Goal: Transaction & Acquisition: Purchase product/service

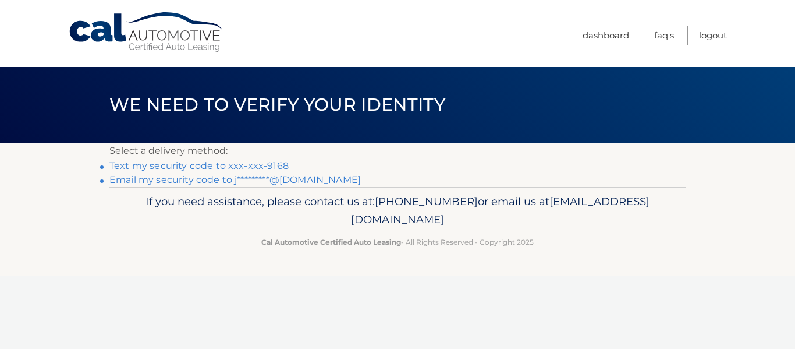
click at [271, 164] on link "Text my security code to xxx-xxx-9168" at bounding box center [198, 165] width 179 height 11
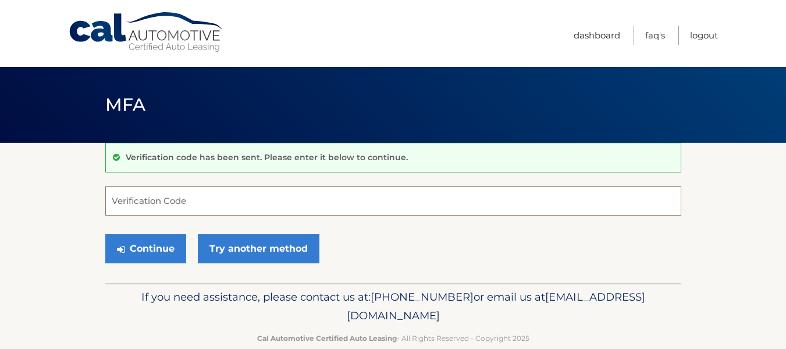
click at [216, 187] on input "Verification Code" at bounding box center [393, 200] width 576 height 29
type input "401967"
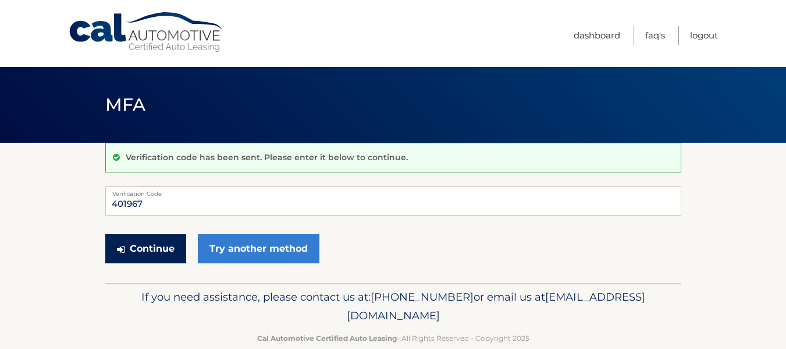
click at [161, 247] on button "Continue" at bounding box center [145, 248] width 81 height 29
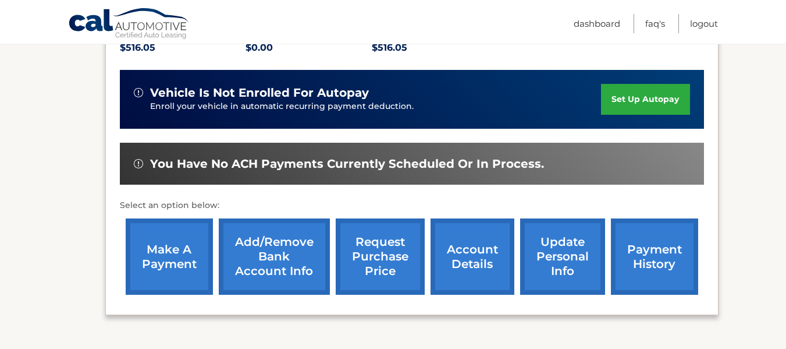
scroll to position [272, 0]
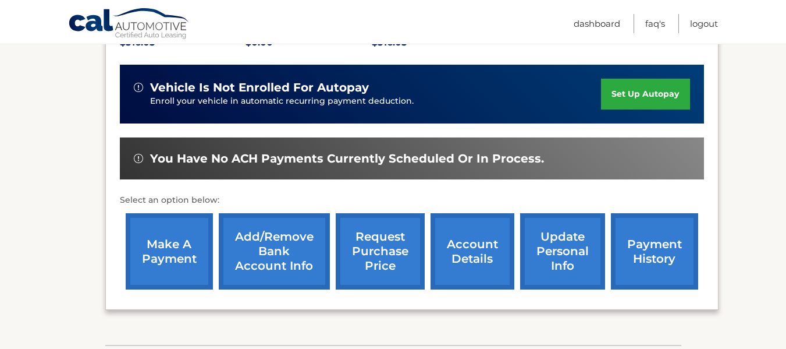
click at [183, 247] on link "make a payment" at bounding box center [169, 251] width 87 height 76
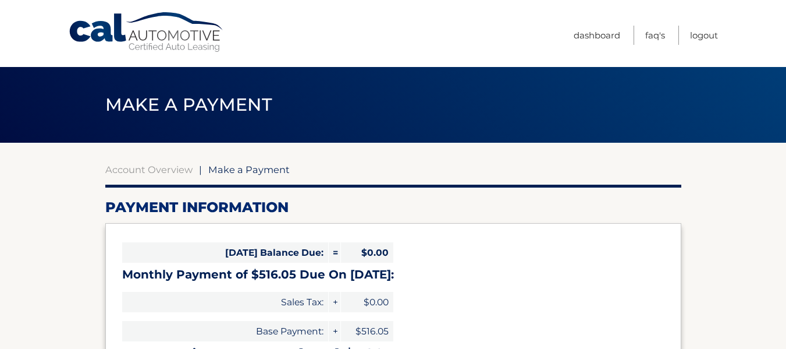
select select "MWQ2NTJhMWMtYjgyZS00ZDllLTgzOGMtOGUwNTM5ZjQzNzY2"
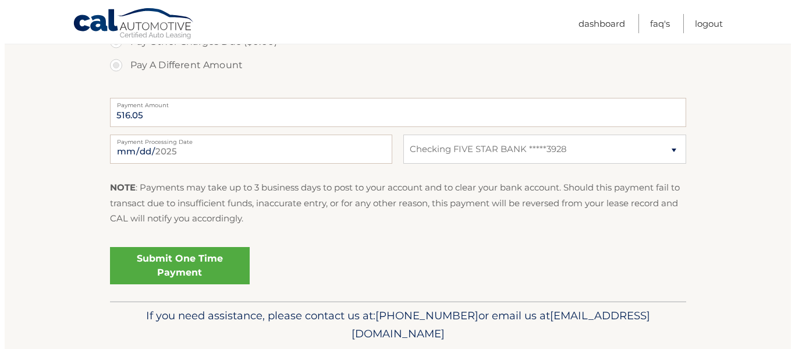
scroll to position [483, 0]
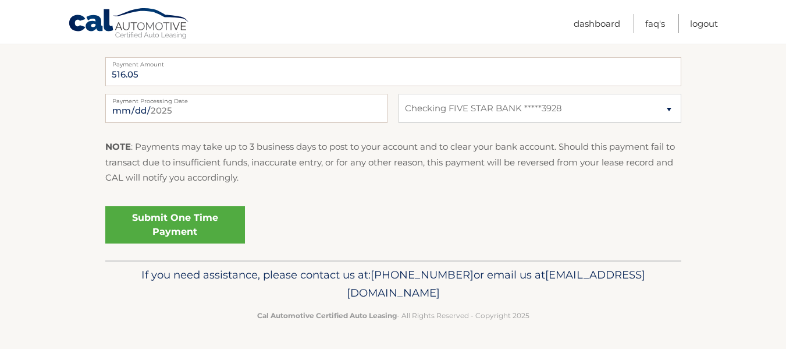
click at [178, 221] on link "Submit One Time Payment" at bounding box center [175, 224] width 140 height 37
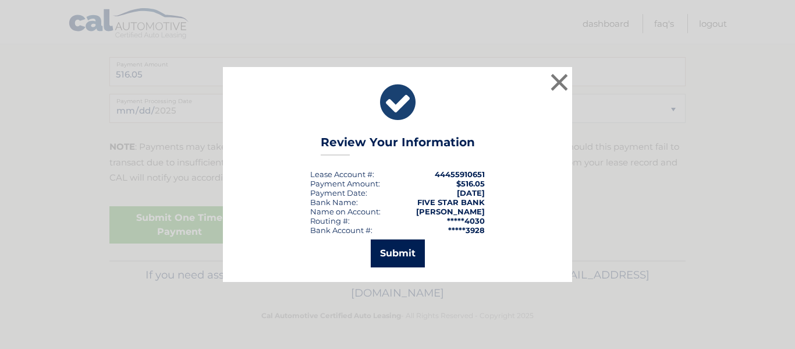
click at [406, 251] on button "Submit" at bounding box center [398, 253] width 54 height 28
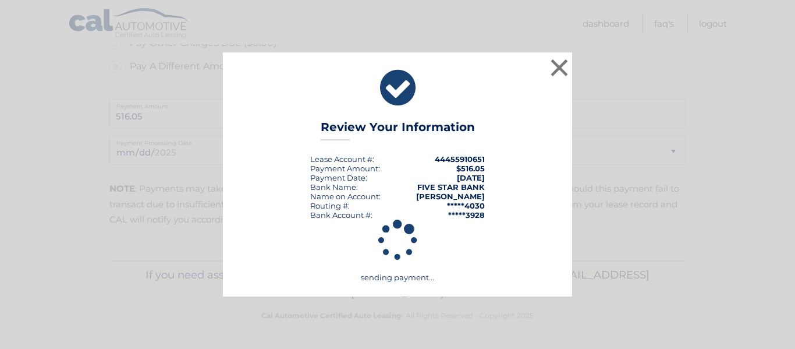
scroll to position [441, 0]
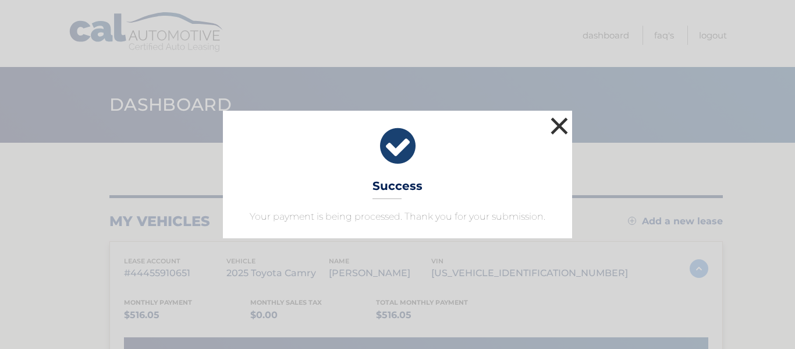
click at [564, 120] on button "×" at bounding box center [559, 125] width 23 height 23
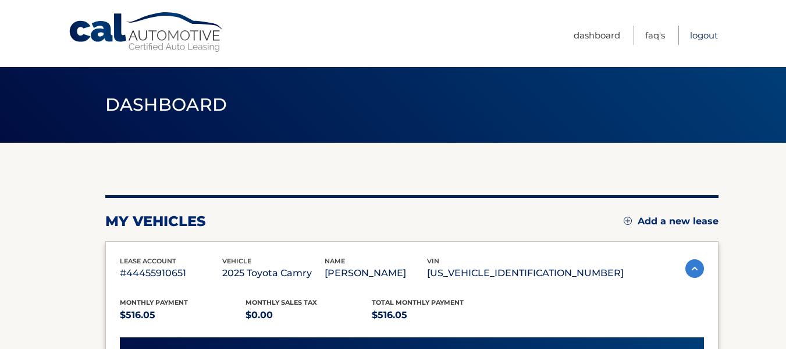
click at [711, 37] on link "Logout" at bounding box center [704, 35] width 28 height 19
